Goal: Navigation & Orientation: Find specific page/section

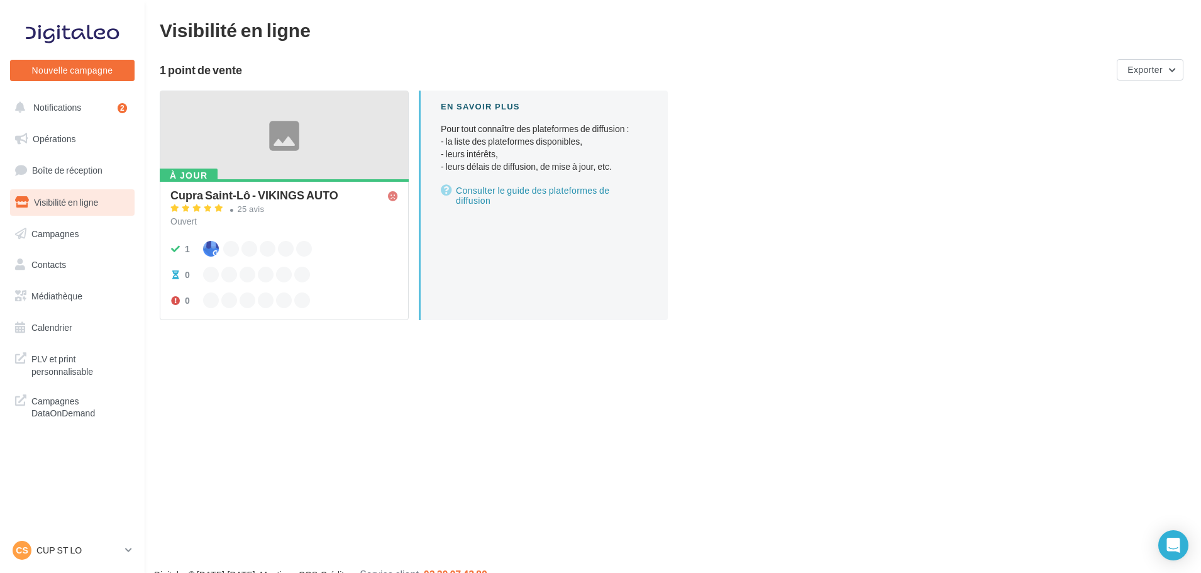
click at [96, 191] on link "Visibilité en ligne" at bounding box center [73, 202] width 130 height 26
click at [97, 179] on link "Boîte de réception" at bounding box center [73, 170] width 130 height 27
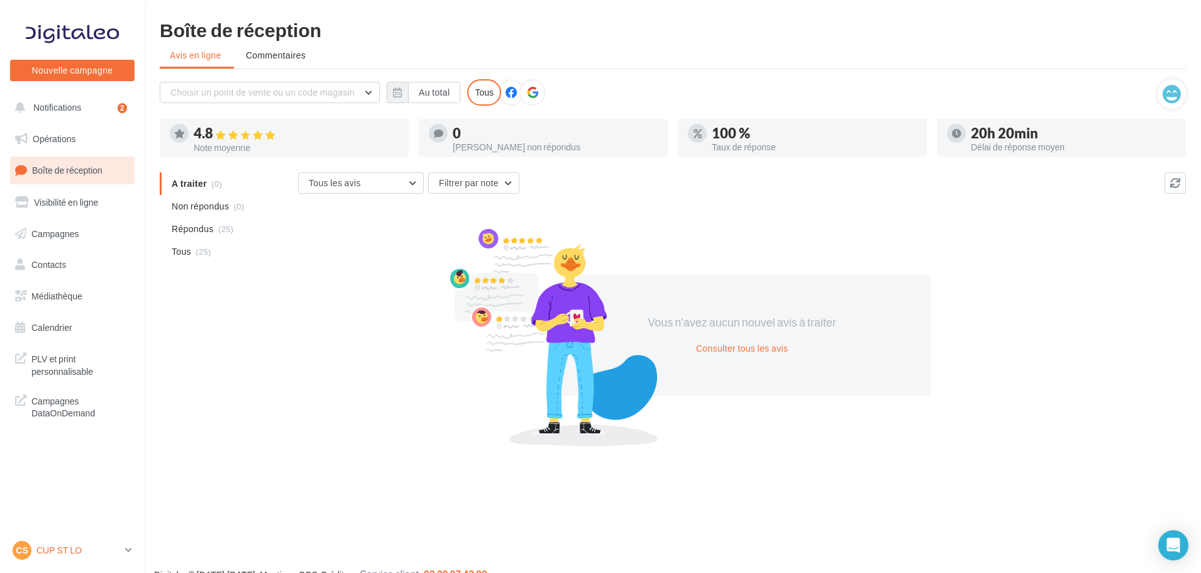
click at [77, 548] on p "CUP ST LO" at bounding box center [78, 550] width 84 height 13
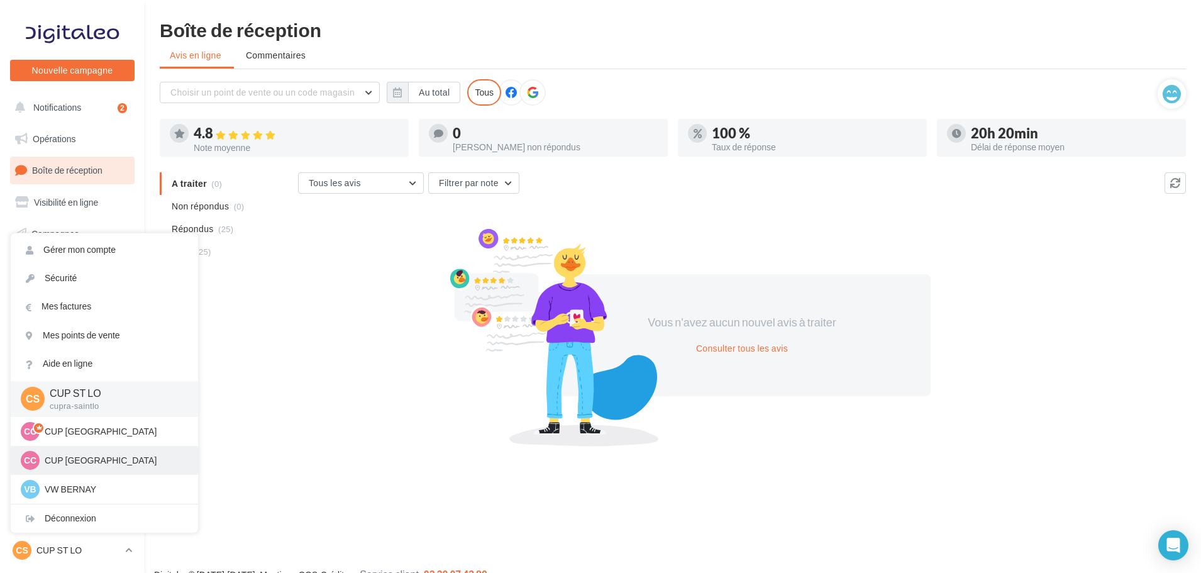
click at [103, 455] on p "CUP [GEOGRAPHIC_DATA]" at bounding box center [114, 460] width 138 height 13
